Goal: Find specific page/section: Locate a particular part of the current website

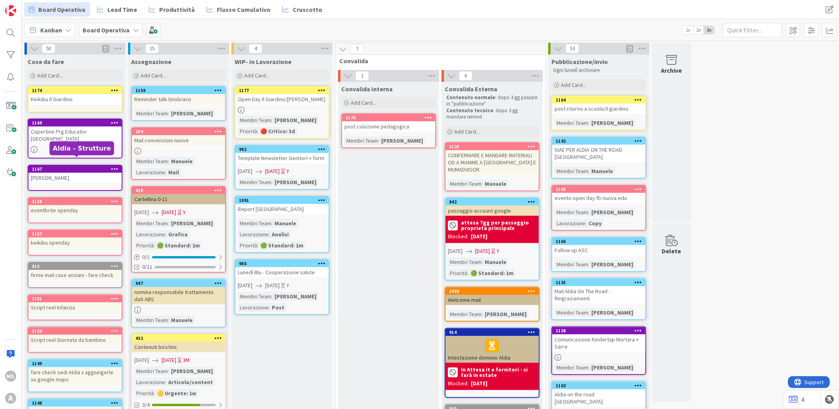
click at [92, 166] on div "1167" at bounding box center [77, 169] width 90 height 6
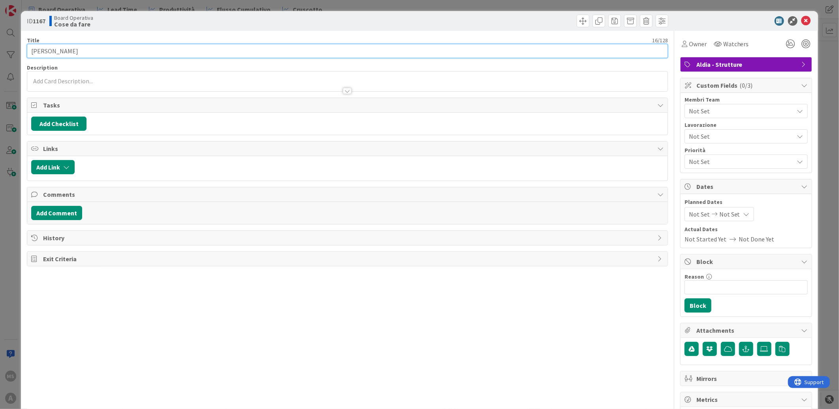
click at [32, 50] on input "benvenuti assisi" at bounding box center [347, 51] width 641 height 14
click at [801, 21] on icon at bounding box center [805, 20] width 9 height 9
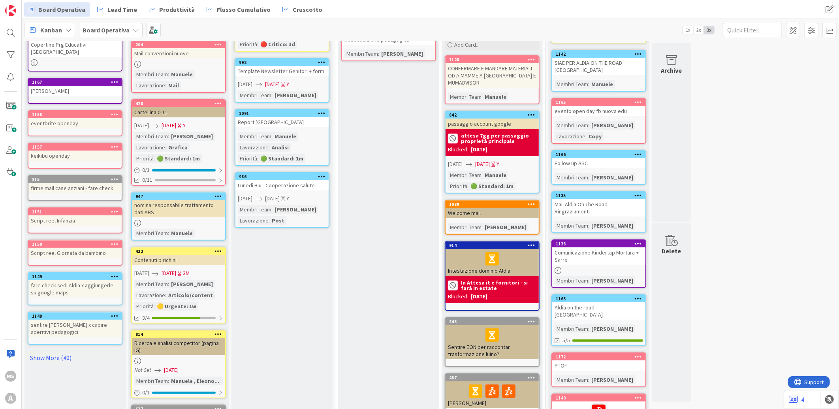
scroll to position [88, 0]
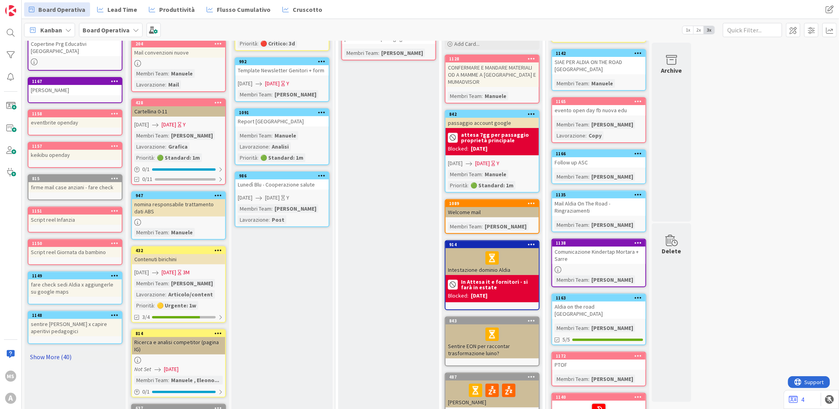
click at [53, 350] on link "Show More (40)" at bounding box center [75, 356] width 95 height 13
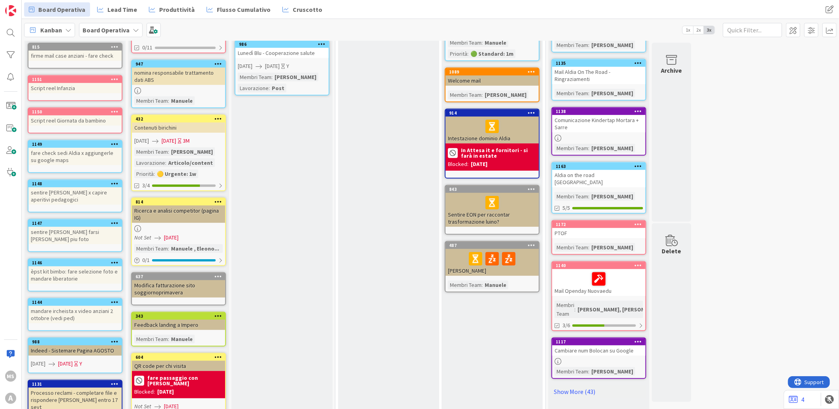
scroll to position [0, 0]
